Goal: Information Seeking & Learning: Check status

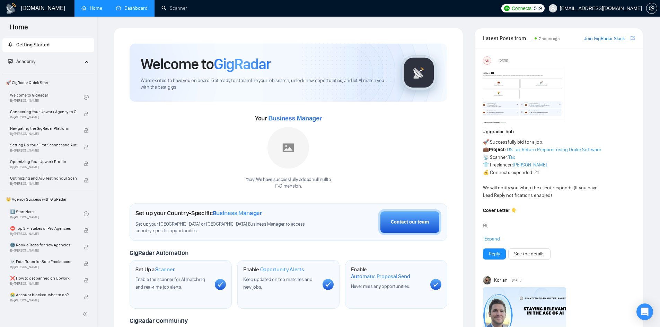
click at [147, 5] on link "Dashboard" at bounding box center [132, 8] width 32 height 6
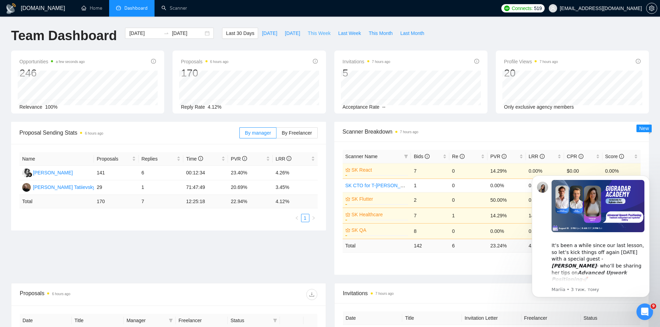
drag, startPoint x: 315, startPoint y: 33, endPoint x: 309, endPoint y: 45, distance: 13.8
click at [314, 36] on span "This Week" at bounding box center [319, 33] width 23 height 8
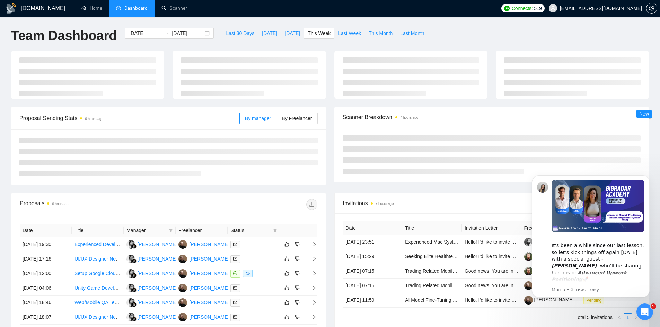
type input "[DATE]"
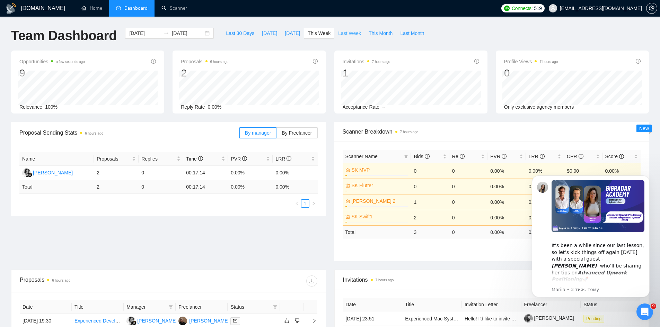
click at [342, 32] on span "Last Week" at bounding box center [349, 33] width 23 height 8
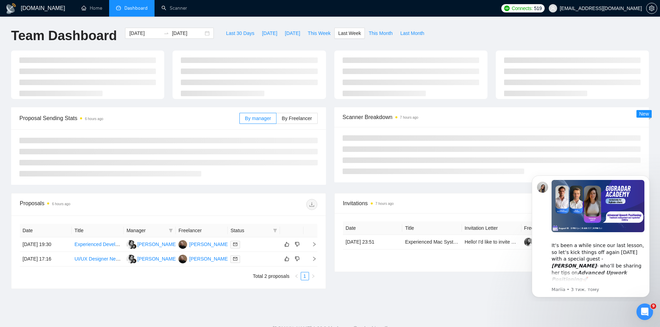
type input "[DATE]"
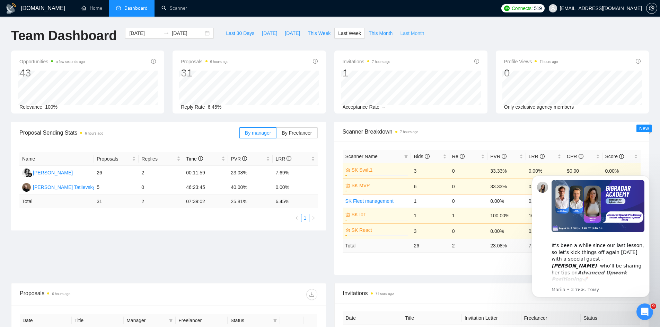
click at [404, 28] on button "Last Month" at bounding box center [412, 33] width 32 height 11
type input "[DATE]"
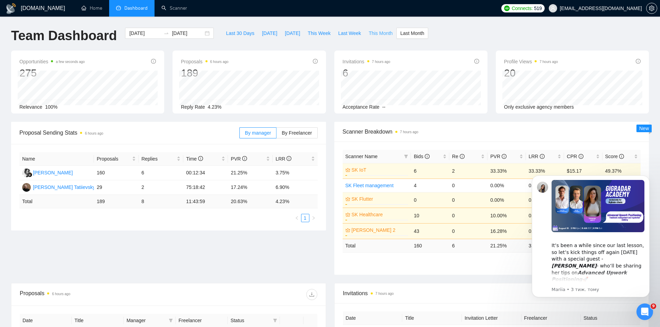
click at [369, 32] on span "This Month" at bounding box center [381, 33] width 24 height 8
type input "[DATE]"
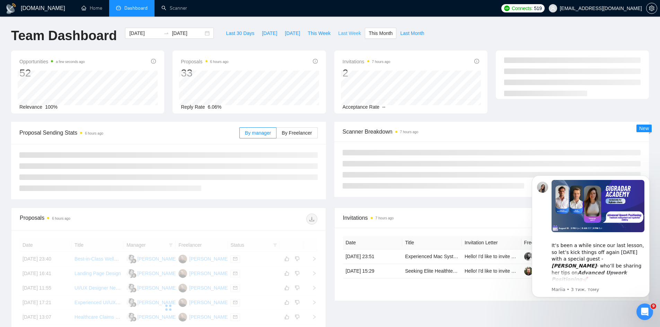
click at [346, 34] on span "Last Week" at bounding box center [349, 33] width 23 height 8
type input "[DATE]"
